Goal: Information Seeking & Learning: Learn about a topic

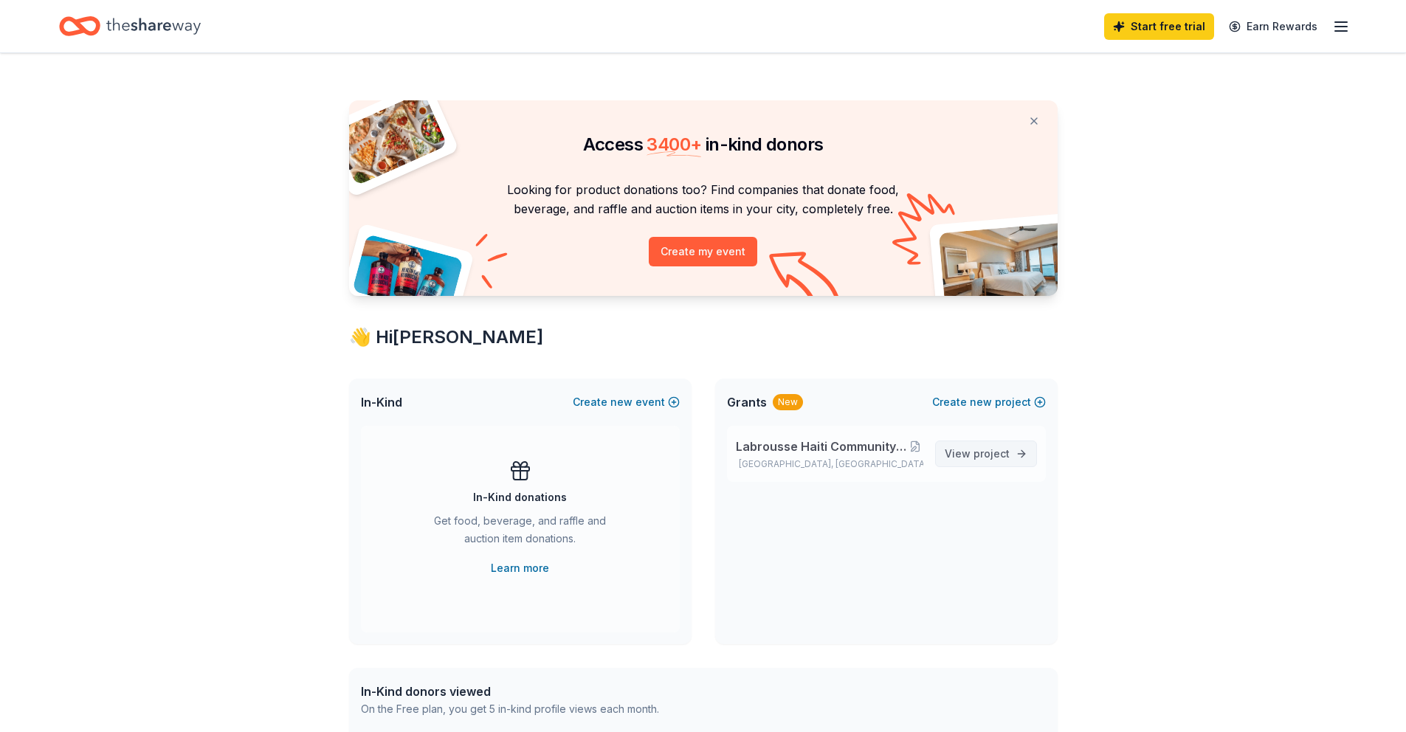
click at [962, 462] on span "View project" at bounding box center [977, 454] width 65 height 18
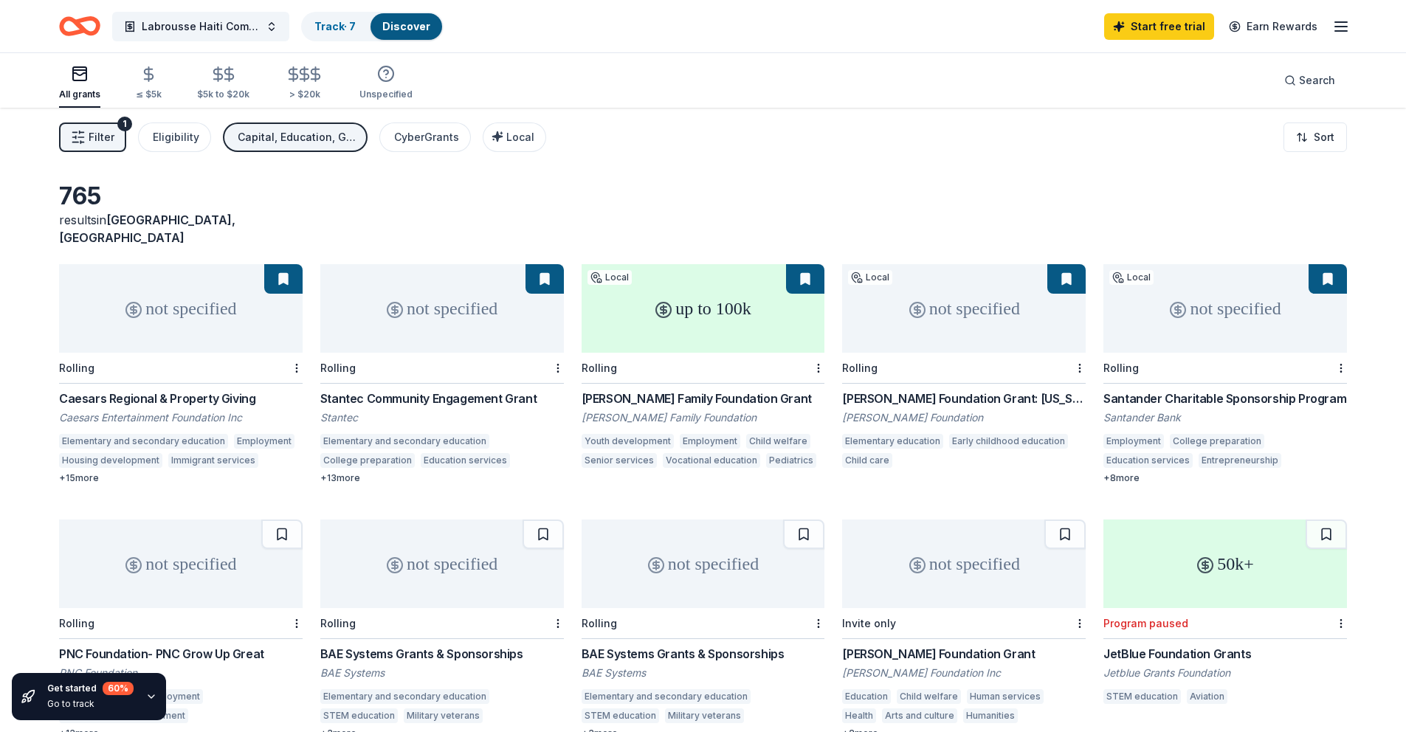
click at [94, 140] on span "Filter" at bounding box center [102, 137] width 26 height 18
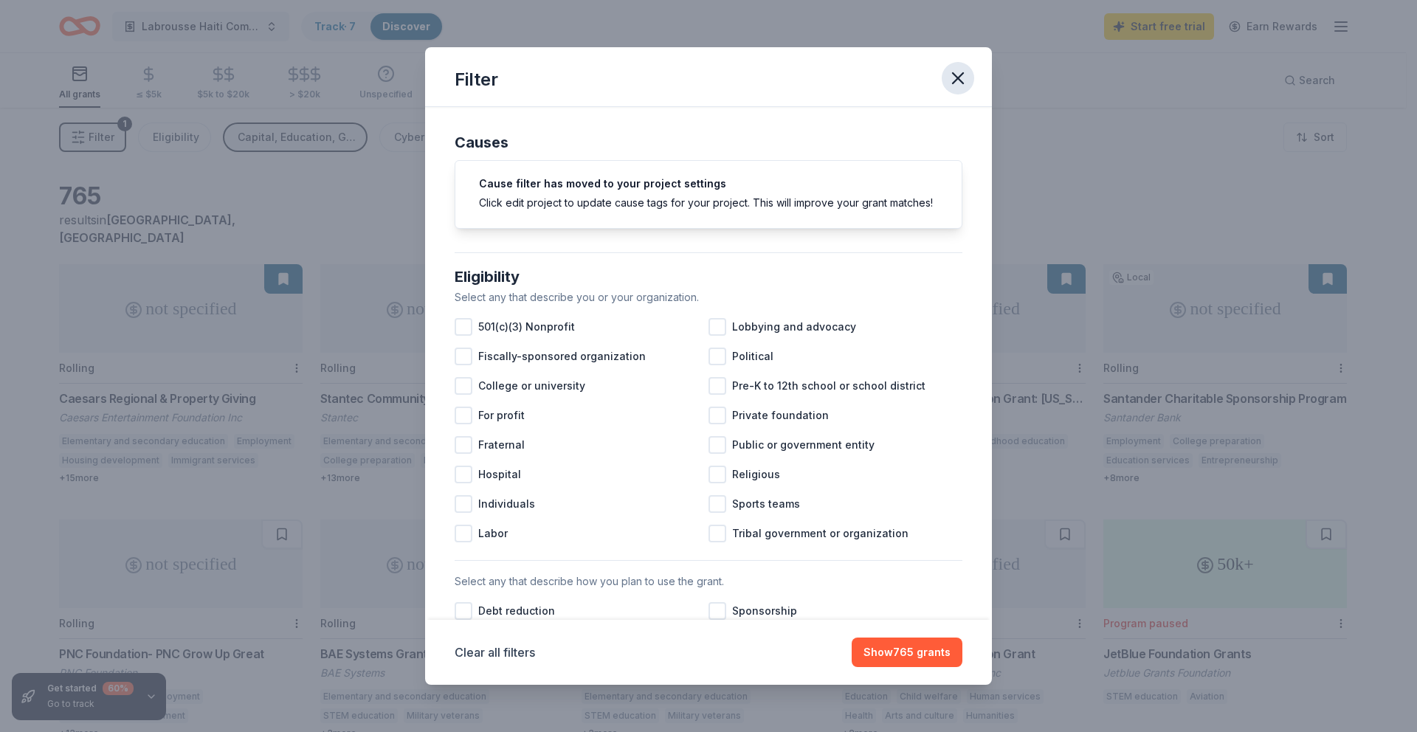
click at [957, 79] on icon "button" at bounding box center [958, 78] width 10 height 10
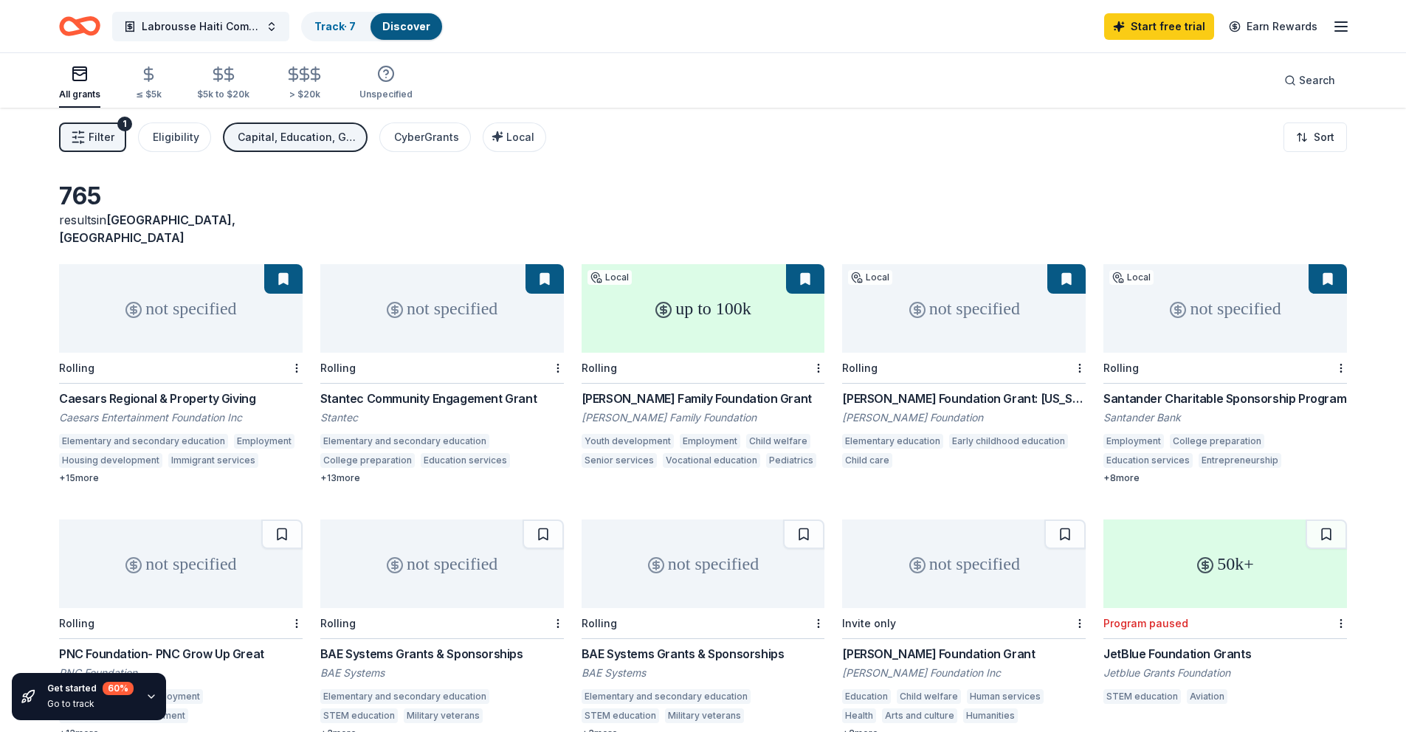
click at [801, 130] on div "Filter 1 Eligibility Capital, Education, General operations CyberGrants Local S…" at bounding box center [703, 137] width 1406 height 59
click at [1341, 31] on line "button" at bounding box center [1341, 31] width 12 height 0
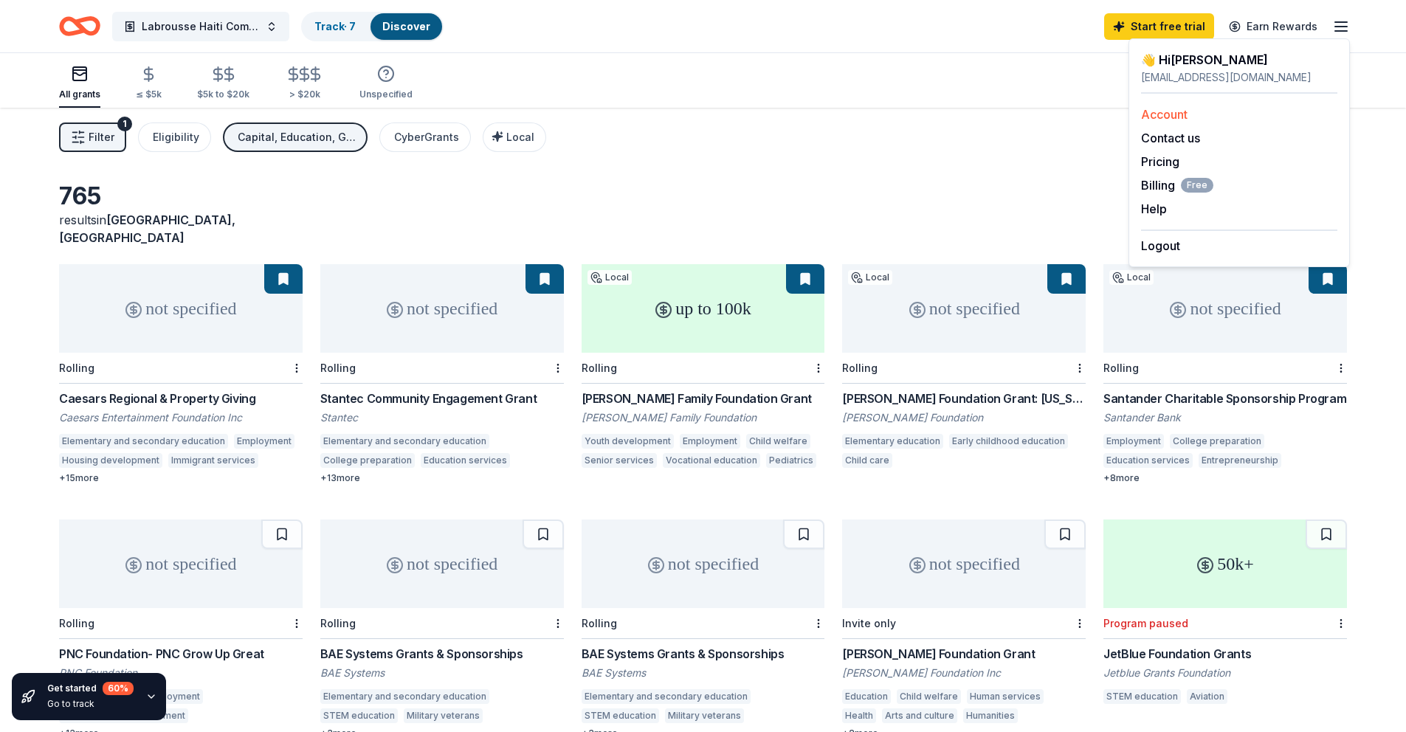
click at [1159, 116] on link "Account" at bounding box center [1164, 114] width 47 height 15
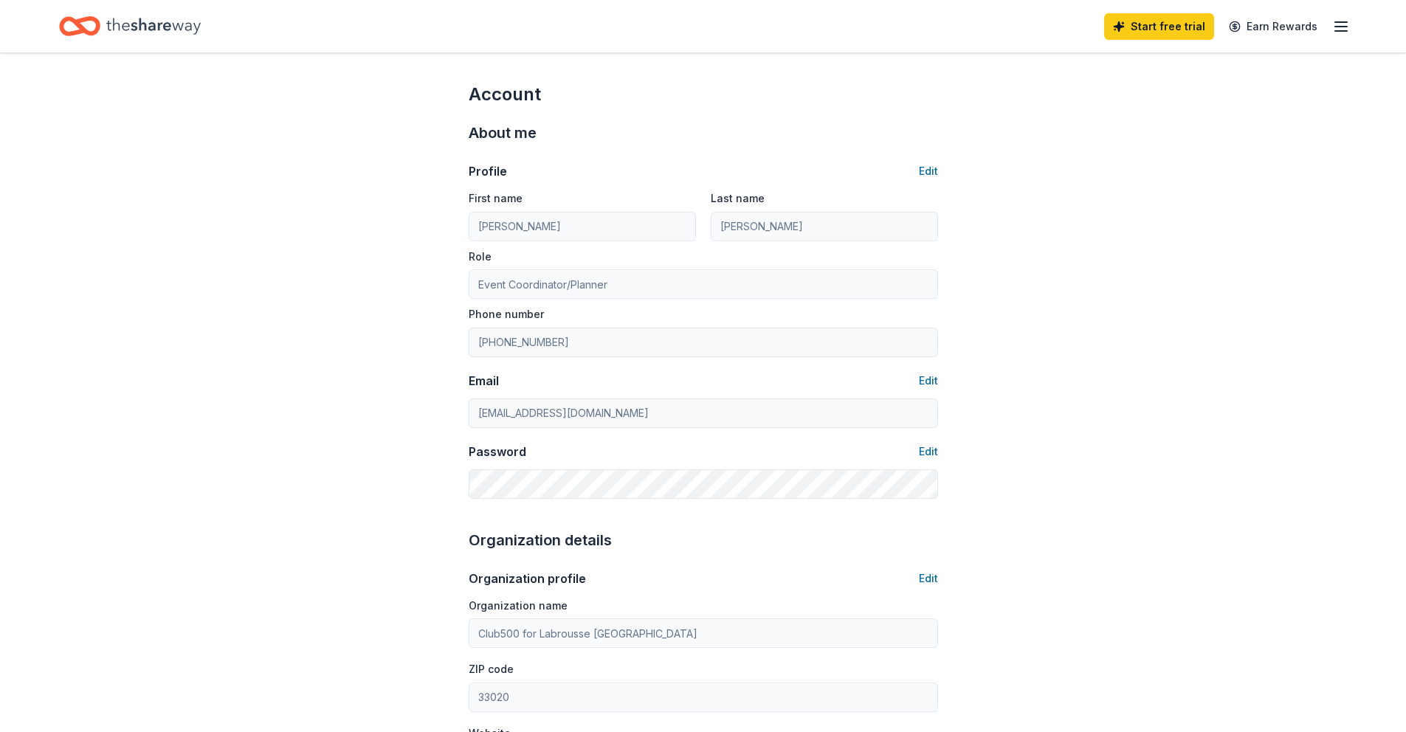
click at [124, 33] on icon "Home" at bounding box center [153, 26] width 94 height 30
click at [125, 30] on icon "Home" at bounding box center [153, 26] width 94 height 16
click at [120, 23] on icon "Home" at bounding box center [153, 26] width 94 height 30
click at [1344, 29] on icon "button" at bounding box center [1341, 27] width 18 height 18
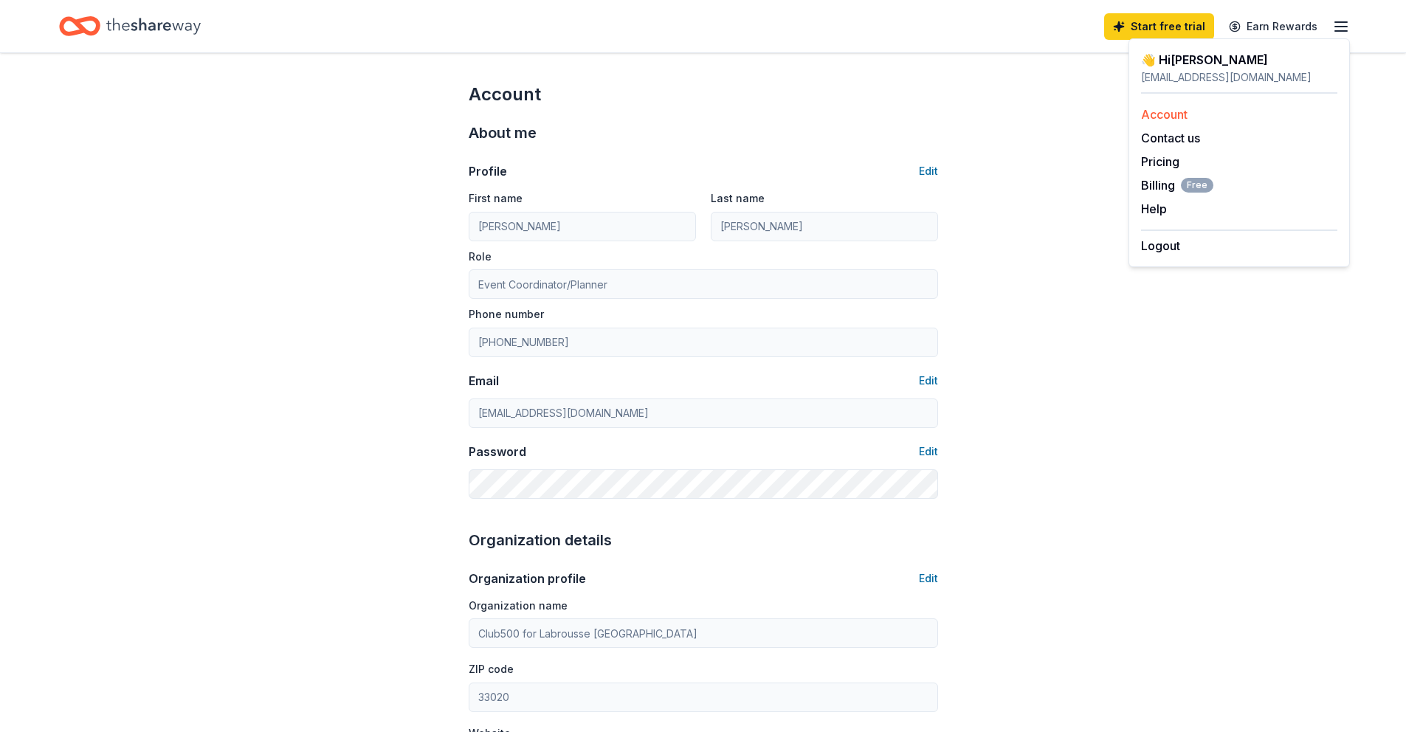
click at [1165, 115] on link "Account" at bounding box center [1164, 114] width 47 height 15
click at [1270, 26] on link "Earn Rewards" at bounding box center [1273, 26] width 106 height 27
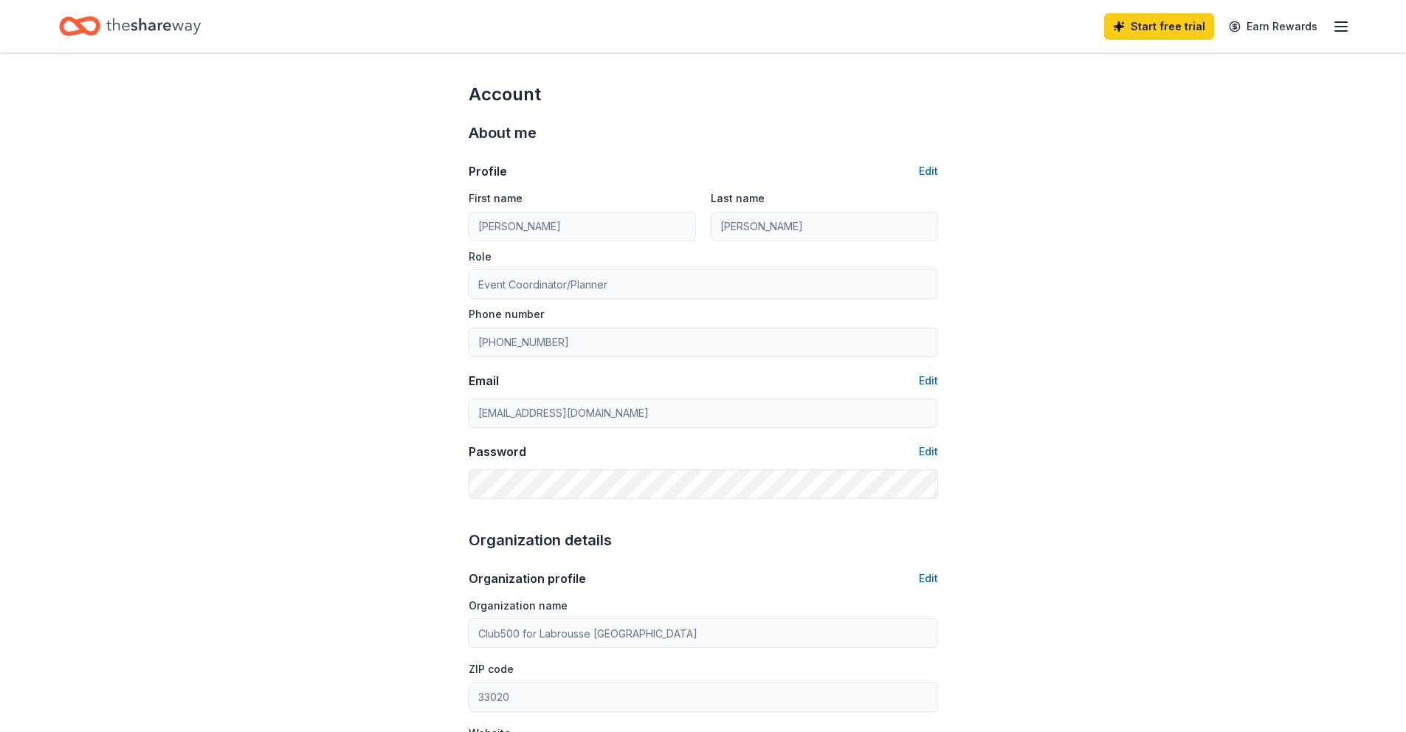
click at [1340, 24] on icon "button" at bounding box center [1341, 27] width 18 height 18
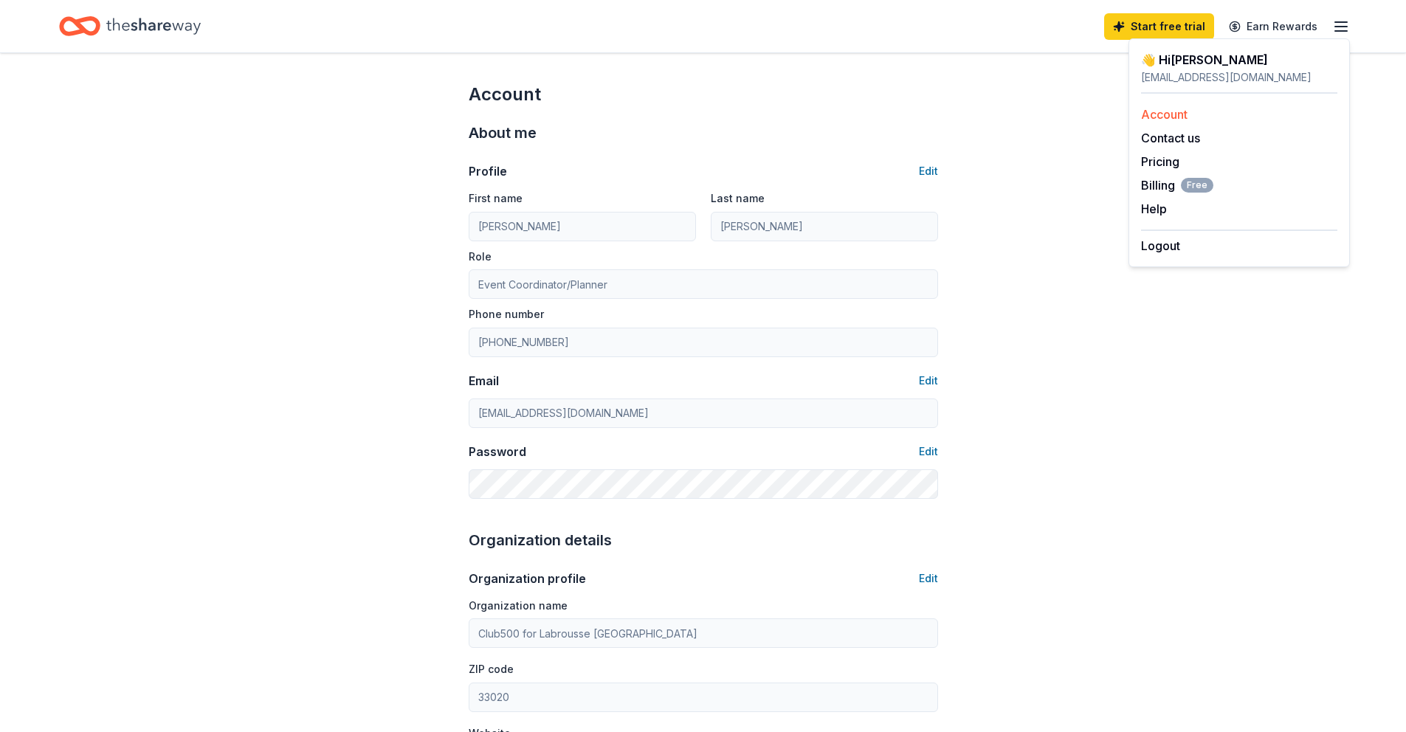
click at [1170, 114] on link "Account" at bounding box center [1164, 114] width 47 height 15
click at [1160, 112] on link "Account" at bounding box center [1164, 114] width 47 height 15
click at [1342, 29] on icon "button" at bounding box center [1341, 27] width 18 height 18
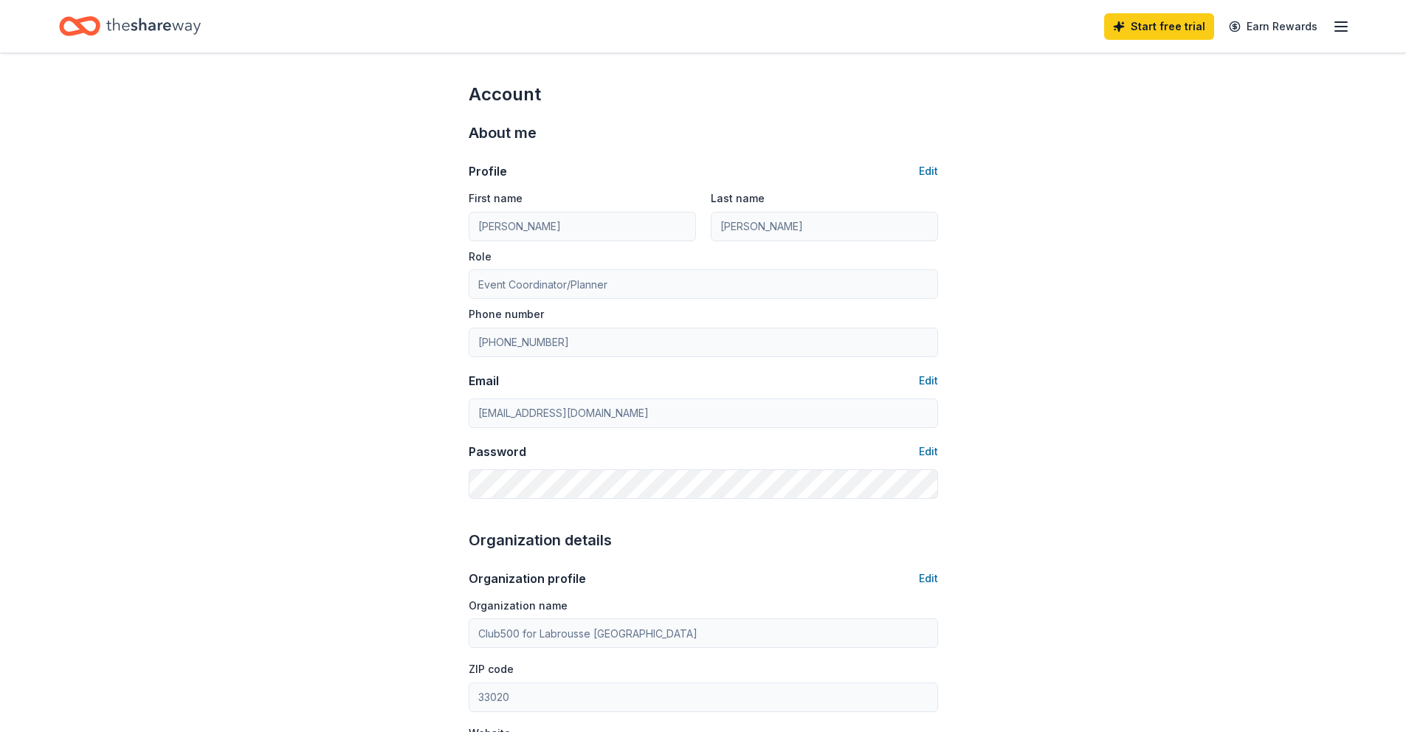
click at [116, 34] on icon "Home" at bounding box center [153, 26] width 94 height 30
click at [1342, 31] on line "button" at bounding box center [1341, 31] width 12 height 0
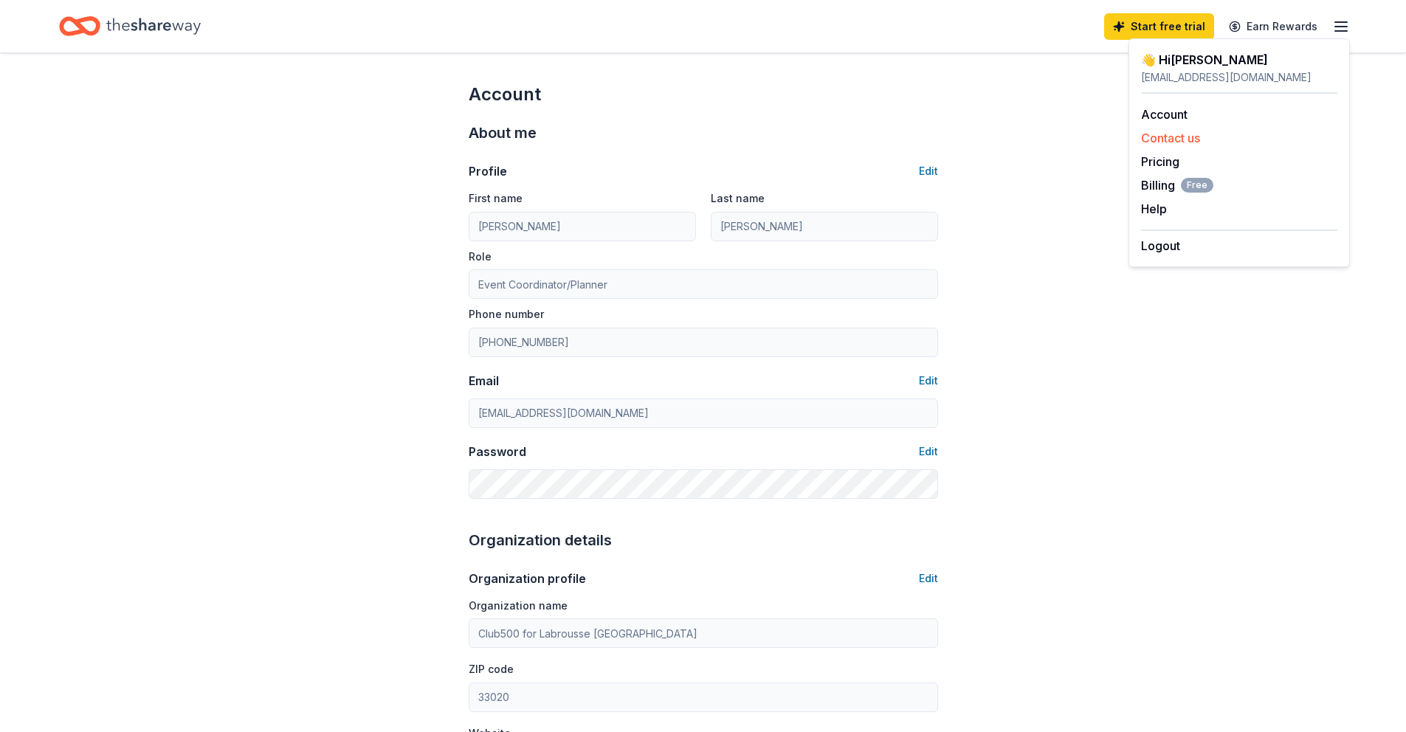
click at [1190, 142] on button "Contact us" at bounding box center [1170, 138] width 59 height 18
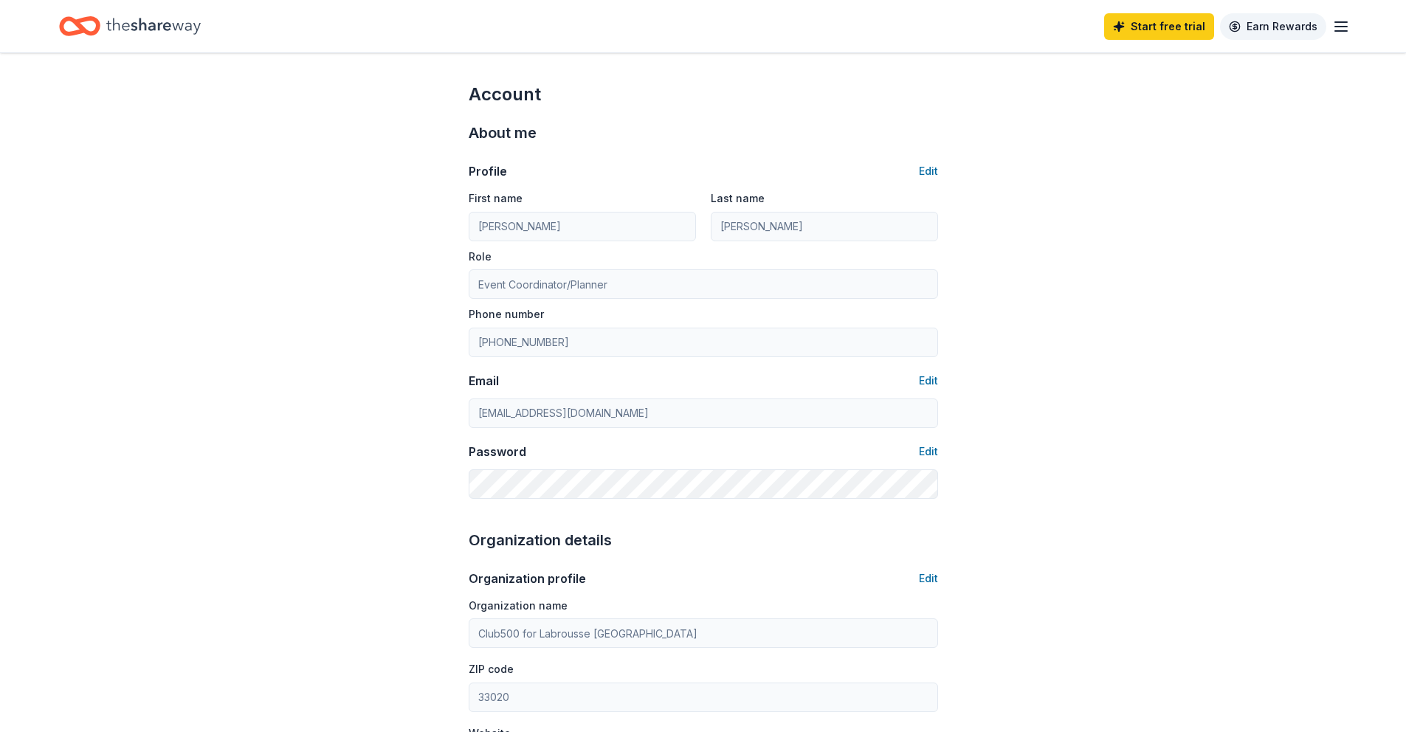
click at [1263, 30] on link "Earn Rewards" at bounding box center [1273, 26] width 106 height 27
click at [1340, 32] on icon "button" at bounding box center [1341, 27] width 18 height 18
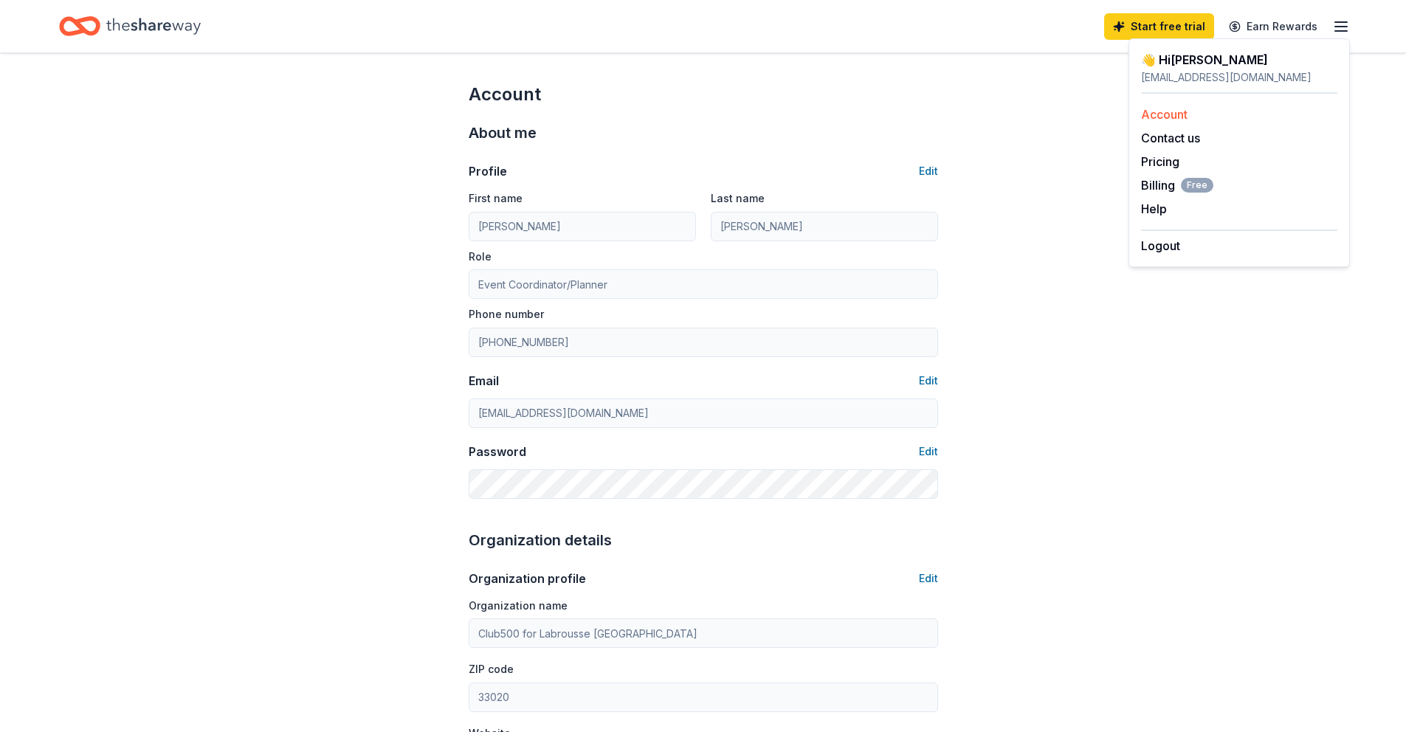
click at [1157, 111] on link "Account" at bounding box center [1164, 114] width 47 height 15
click at [1163, 114] on link "Account" at bounding box center [1164, 114] width 47 height 15
click at [1159, 117] on link "Account" at bounding box center [1164, 114] width 47 height 15
click at [1155, 61] on div "👋 Hi [PERSON_NAME]" at bounding box center [1239, 60] width 196 height 18
click at [1281, 27] on link "Earn Rewards" at bounding box center [1273, 26] width 106 height 27
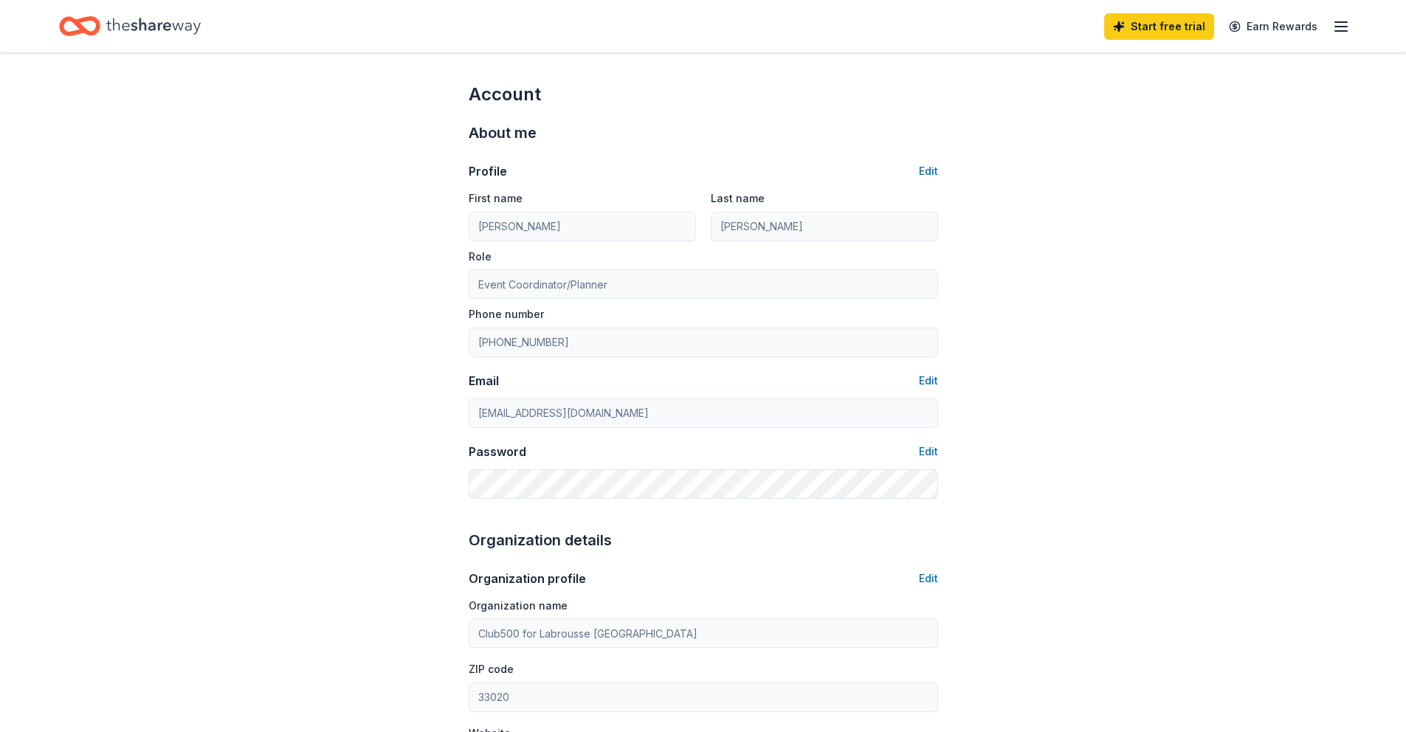
click at [1343, 29] on icon "button" at bounding box center [1341, 27] width 18 height 18
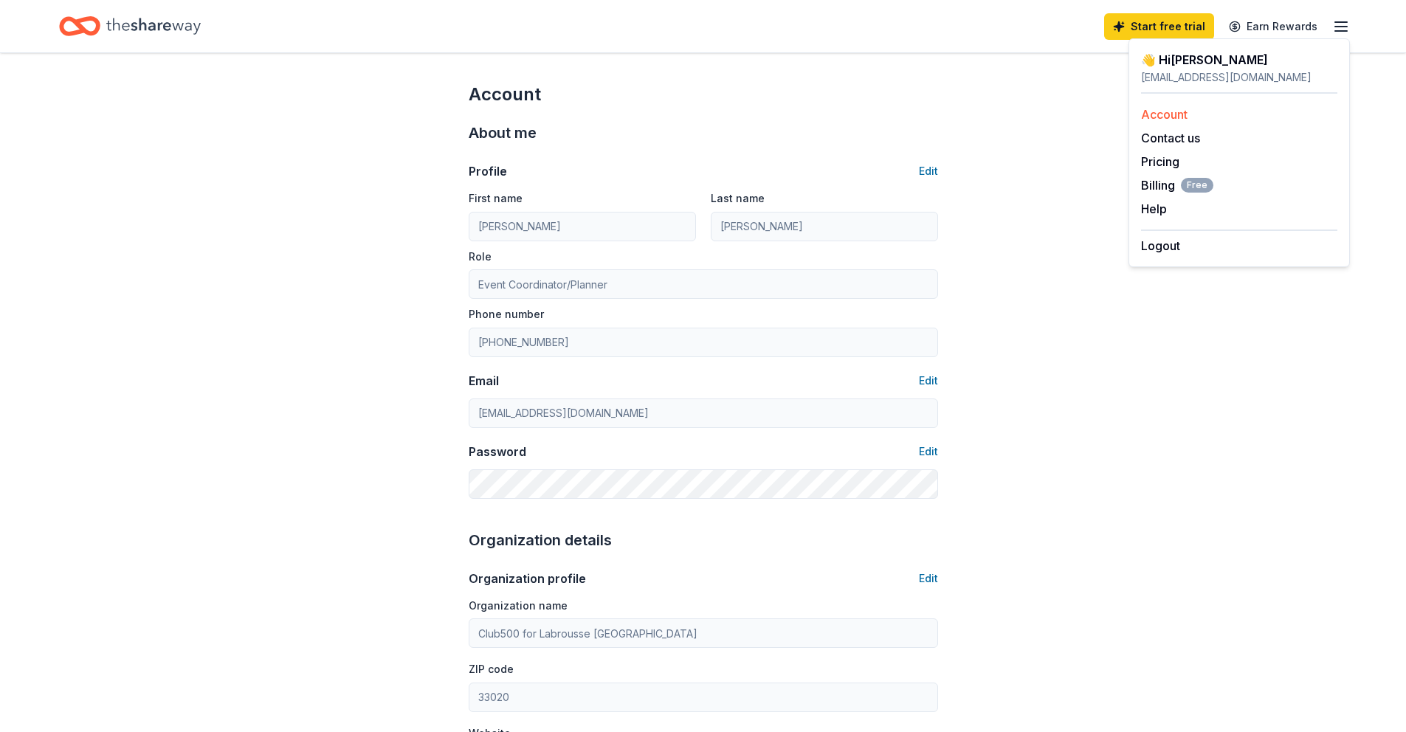
click at [1165, 119] on link "Account" at bounding box center [1164, 114] width 47 height 15
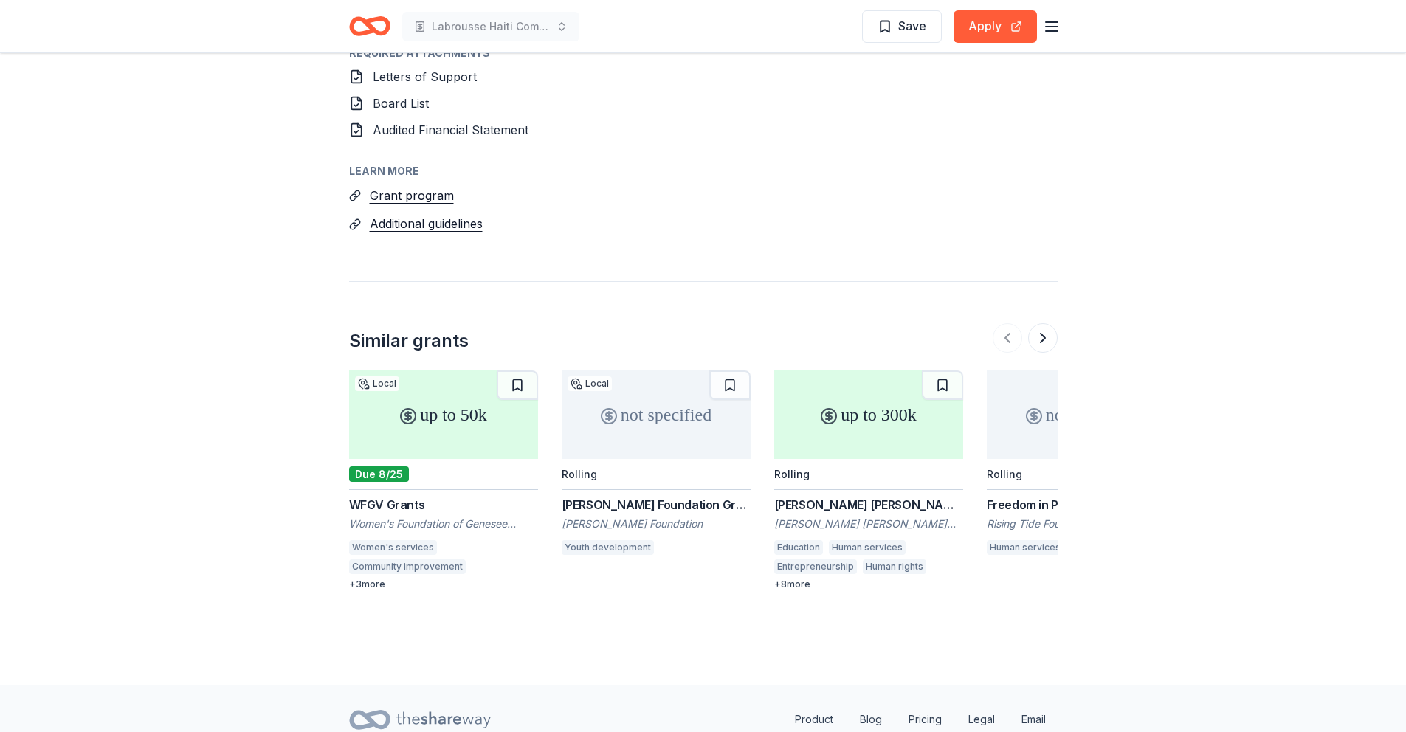
scroll to position [1530, 0]
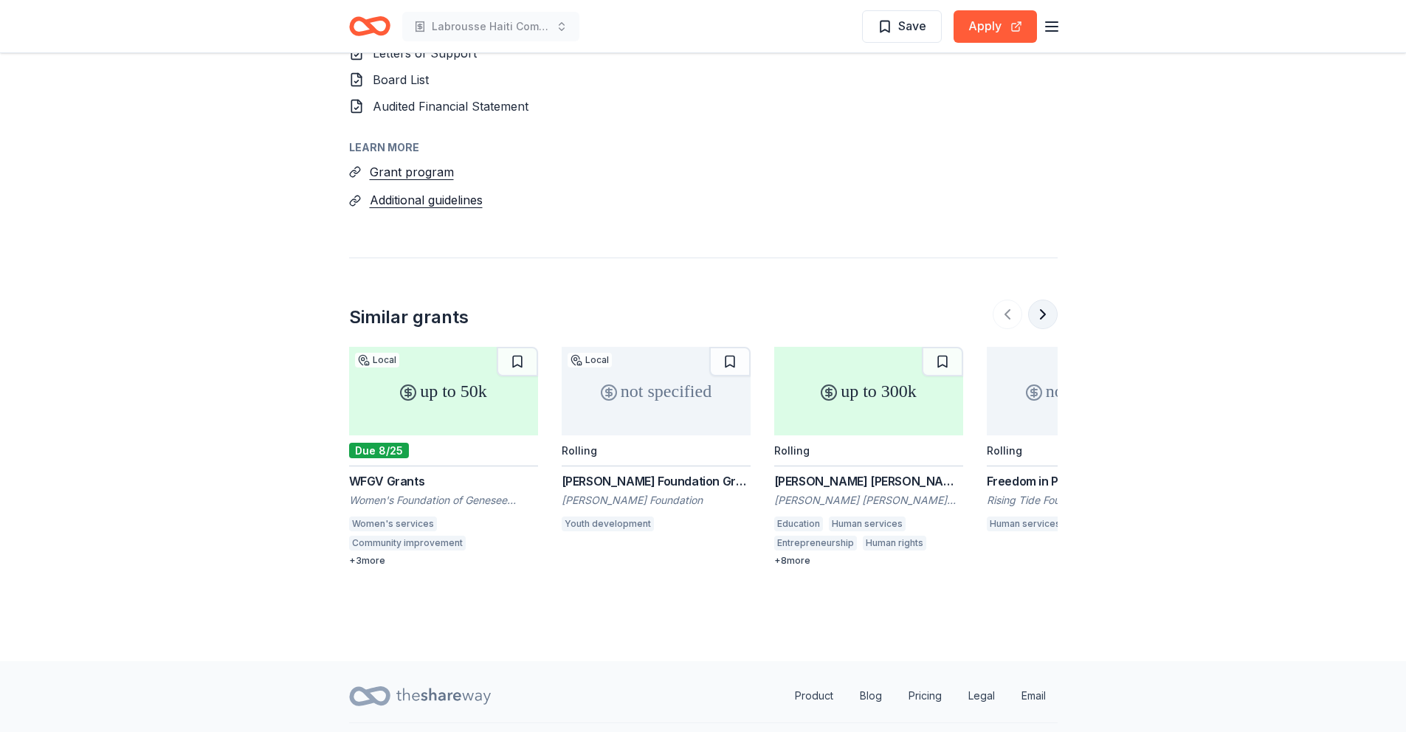
click at [1049, 300] on button at bounding box center [1043, 315] width 30 height 30
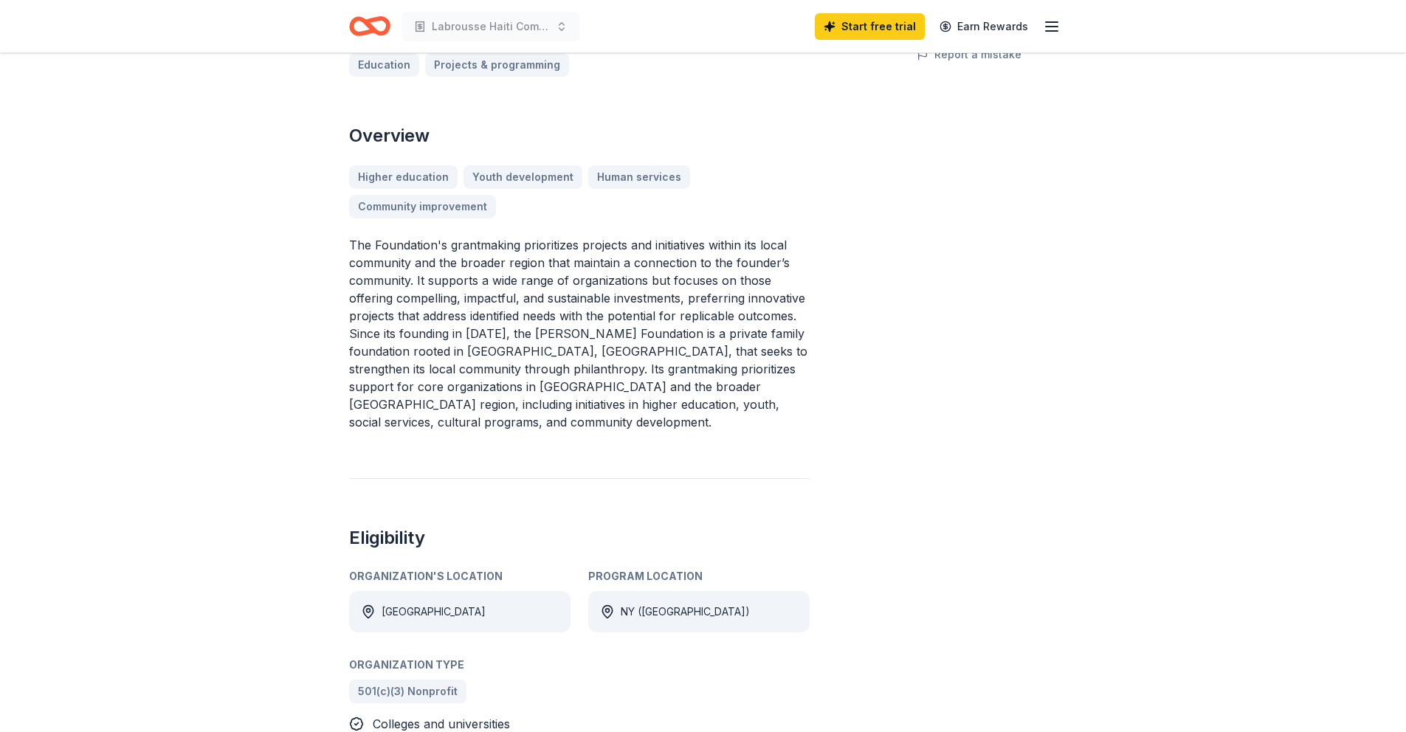
scroll to position [0, 0]
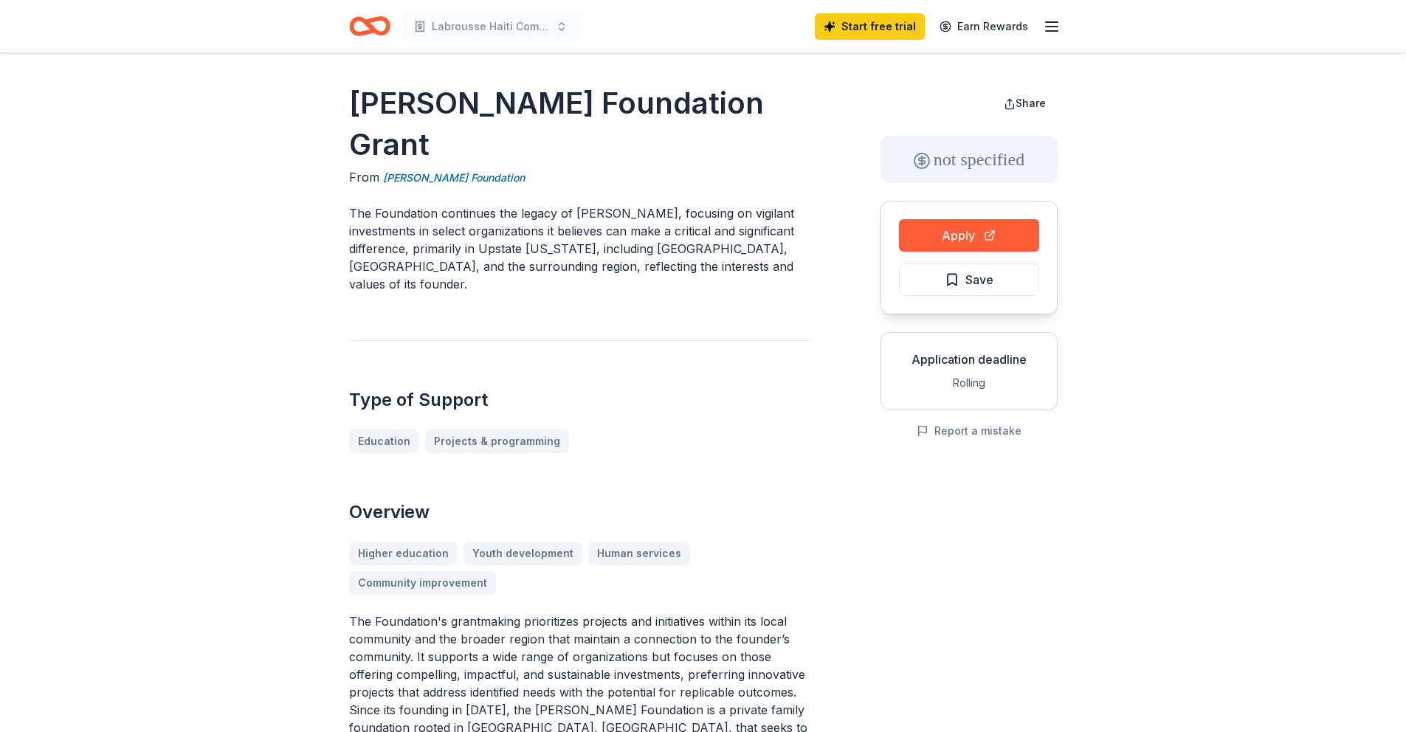
click at [1050, 29] on icon "button" at bounding box center [1052, 27] width 18 height 18
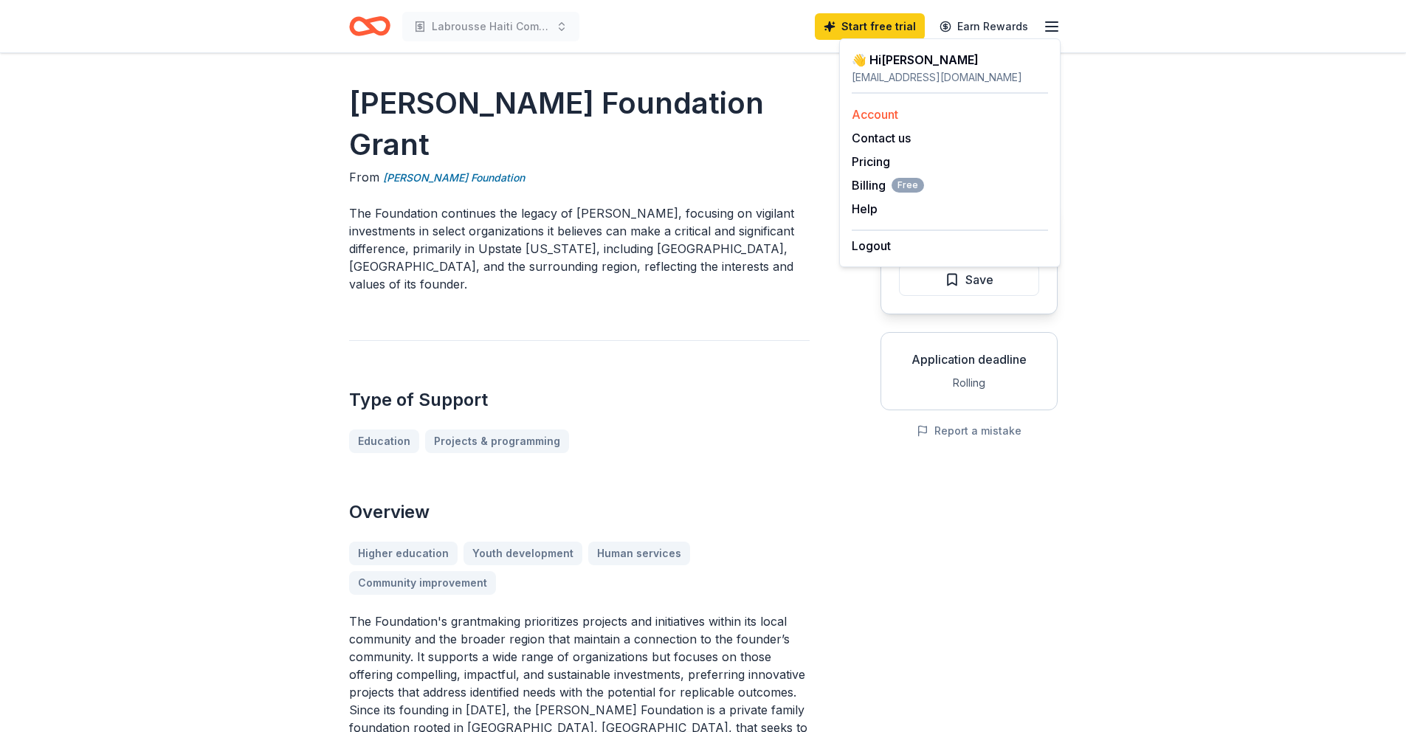
click at [889, 116] on link "Account" at bounding box center [875, 114] width 47 height 15
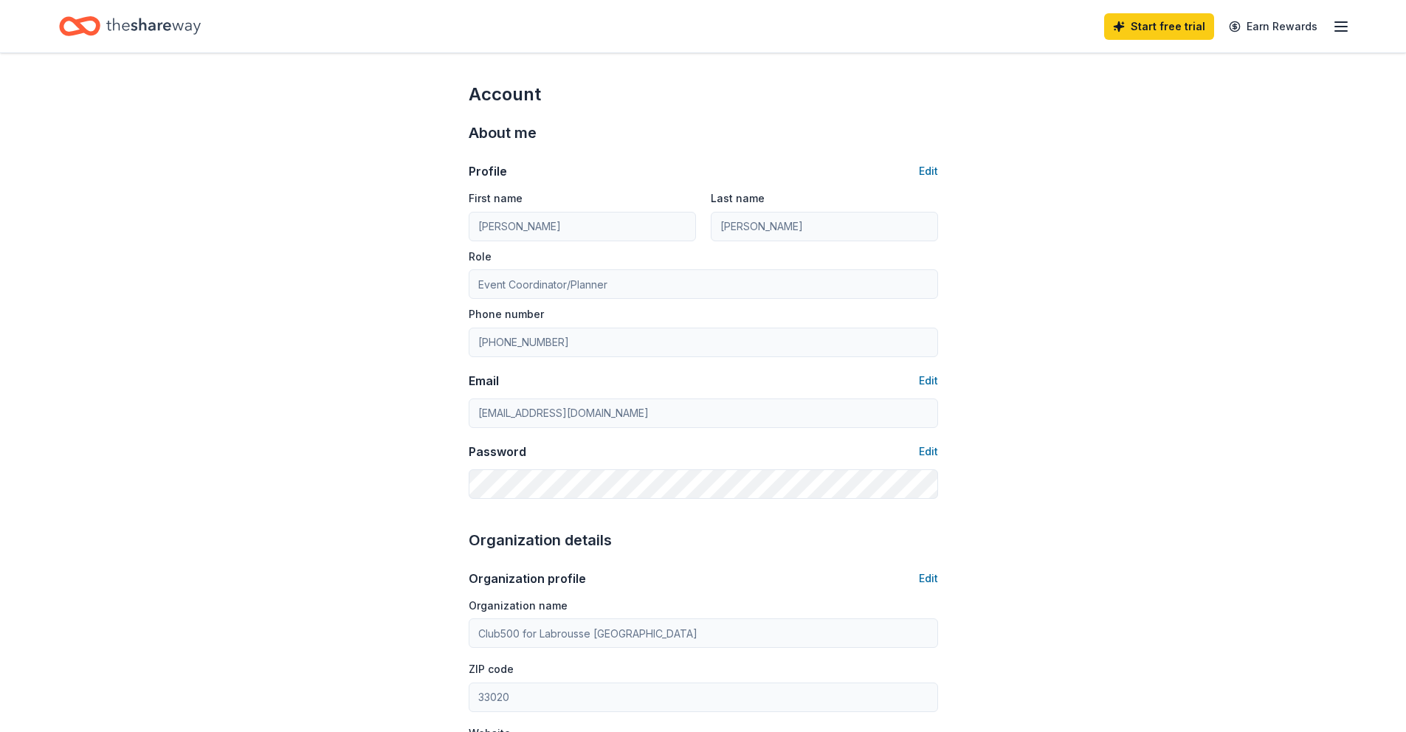
click at [155, 32] on icon "Home" at bounding box center [153, 26] width 94 height 30
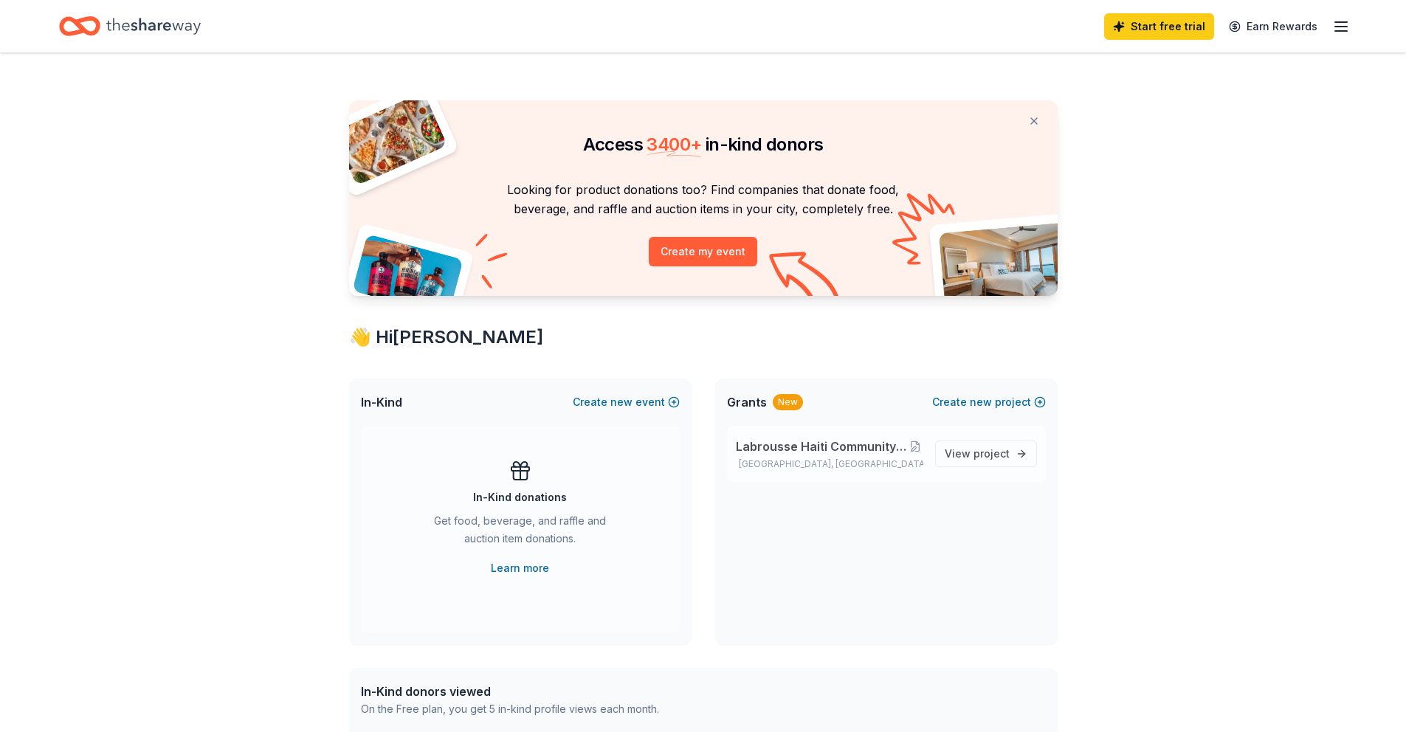
click at [823, 465] on p "[GEOGRAPHIC_DATA], [GEOGRAPHIC_DATA]" at bounding box center [829, 464] width 187 height 12
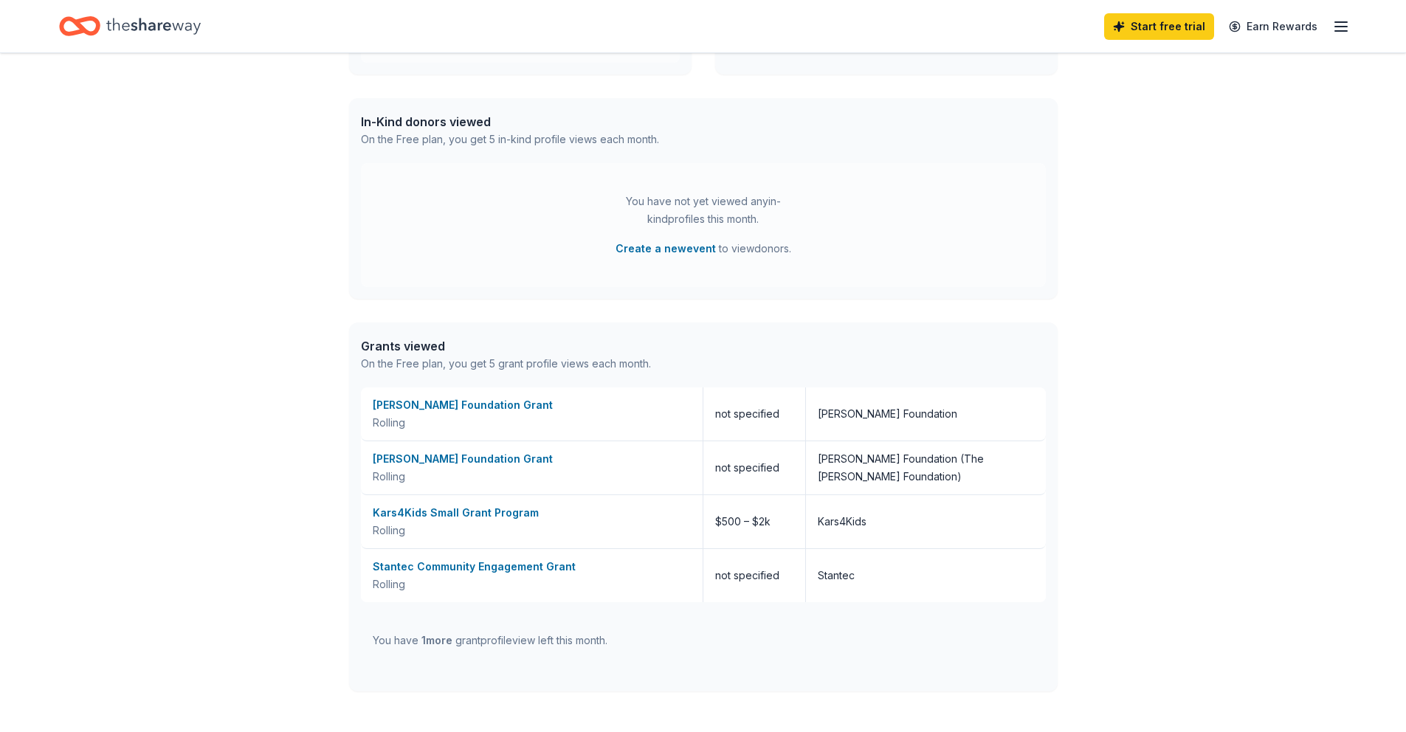
scroll to position [565, 0]
